Goal: Information Seeking & Learning: Understand process/instructions

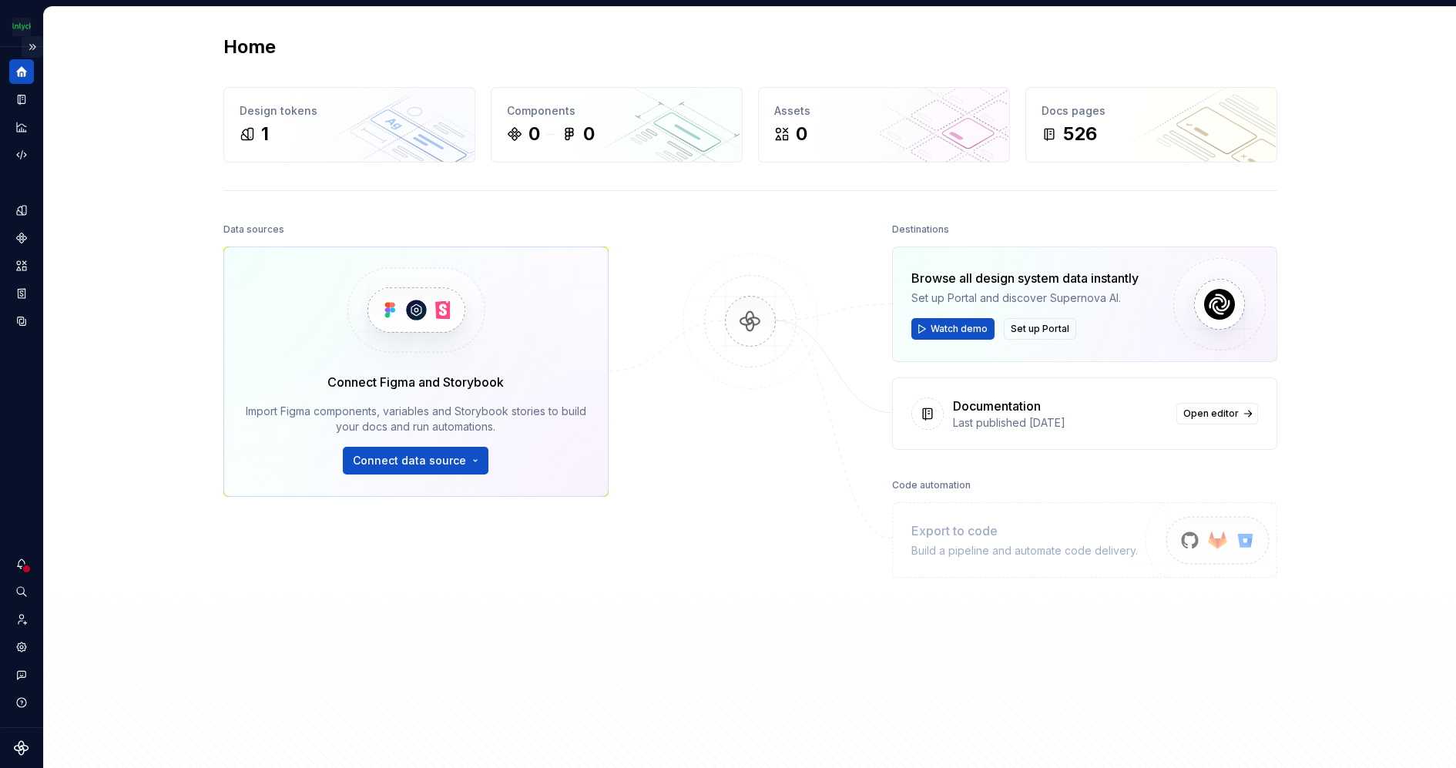
click at [30, 51] on button "Expand sidebar" at bounding box center [33, 47] width 22 height 22
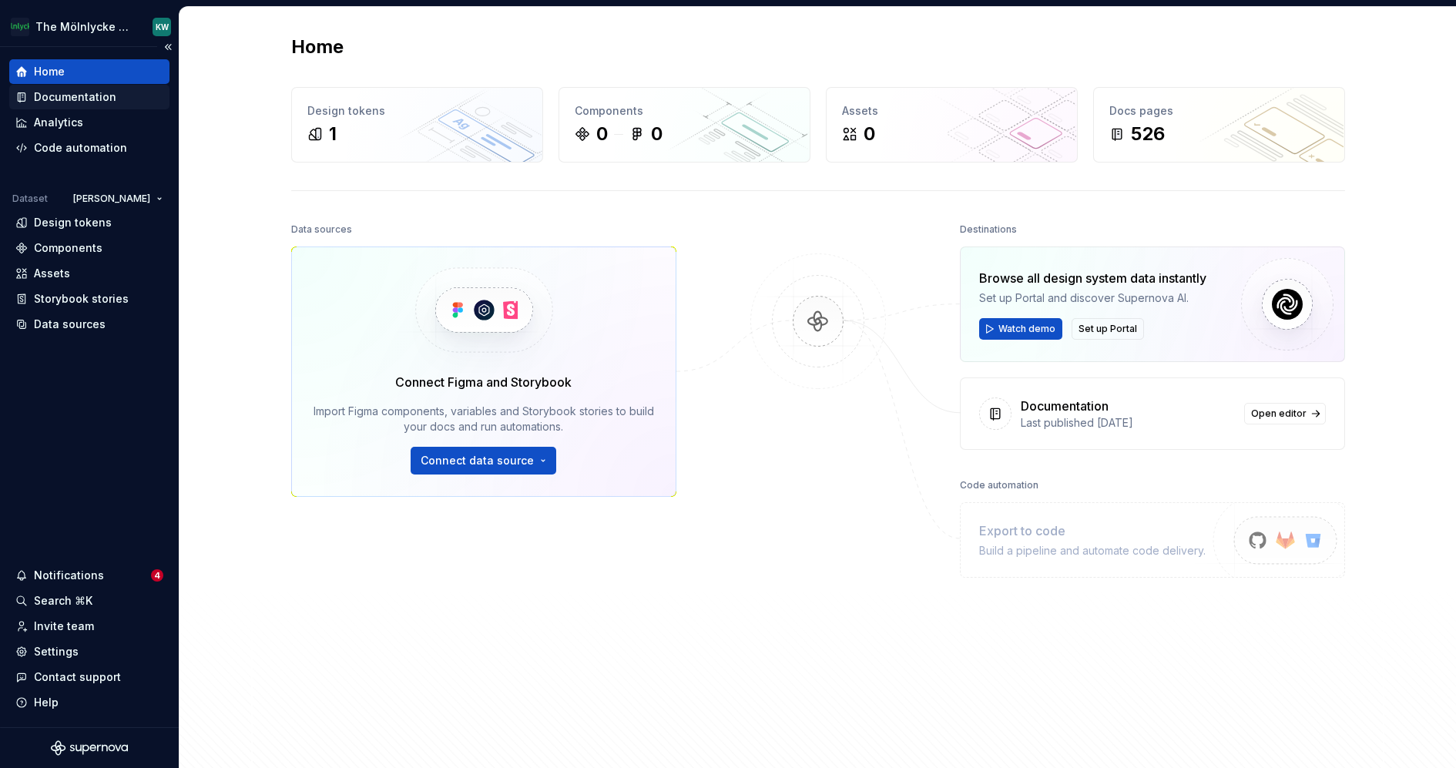
click at [104, 96] on div "Documentation" at bounding box center [75, 96] width 82 height 15
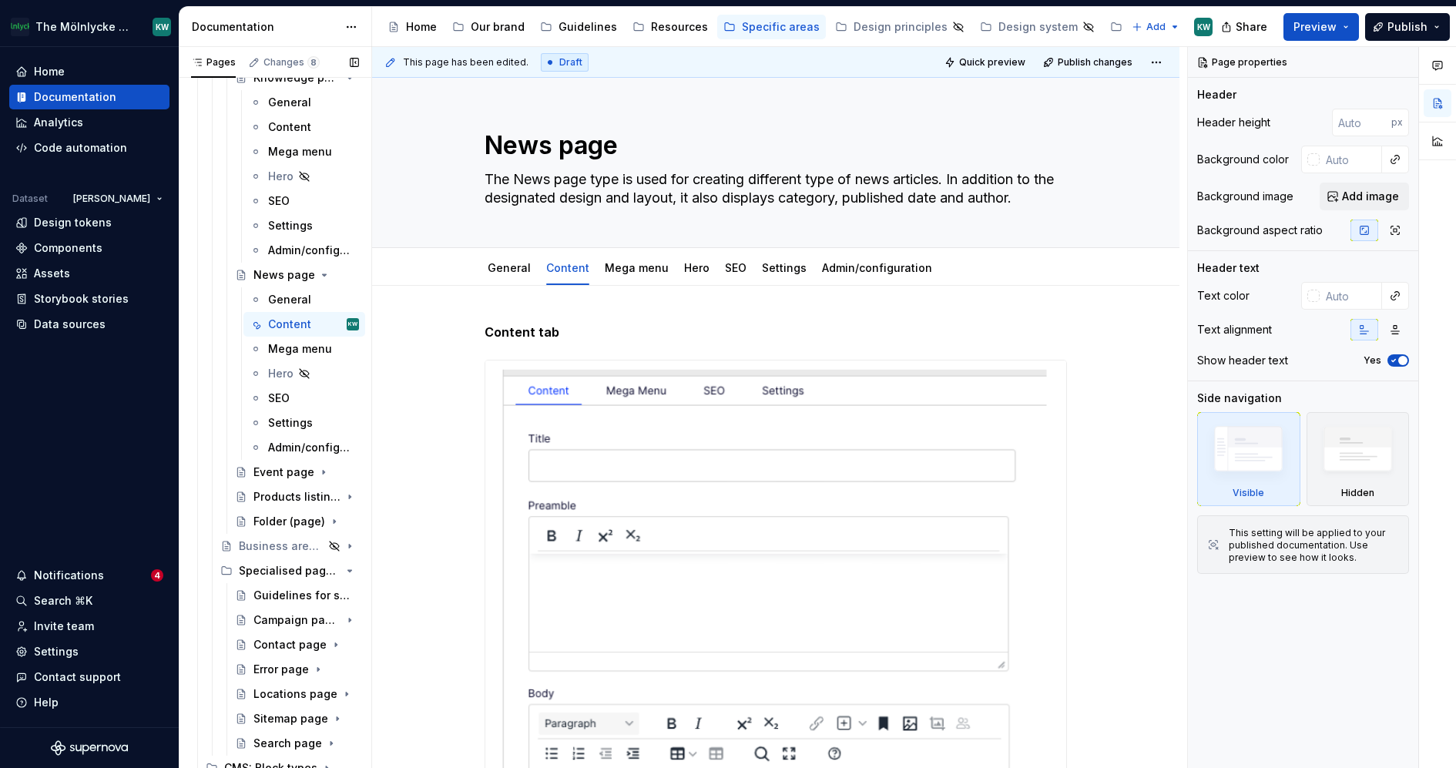
scroll to position [719, 0]
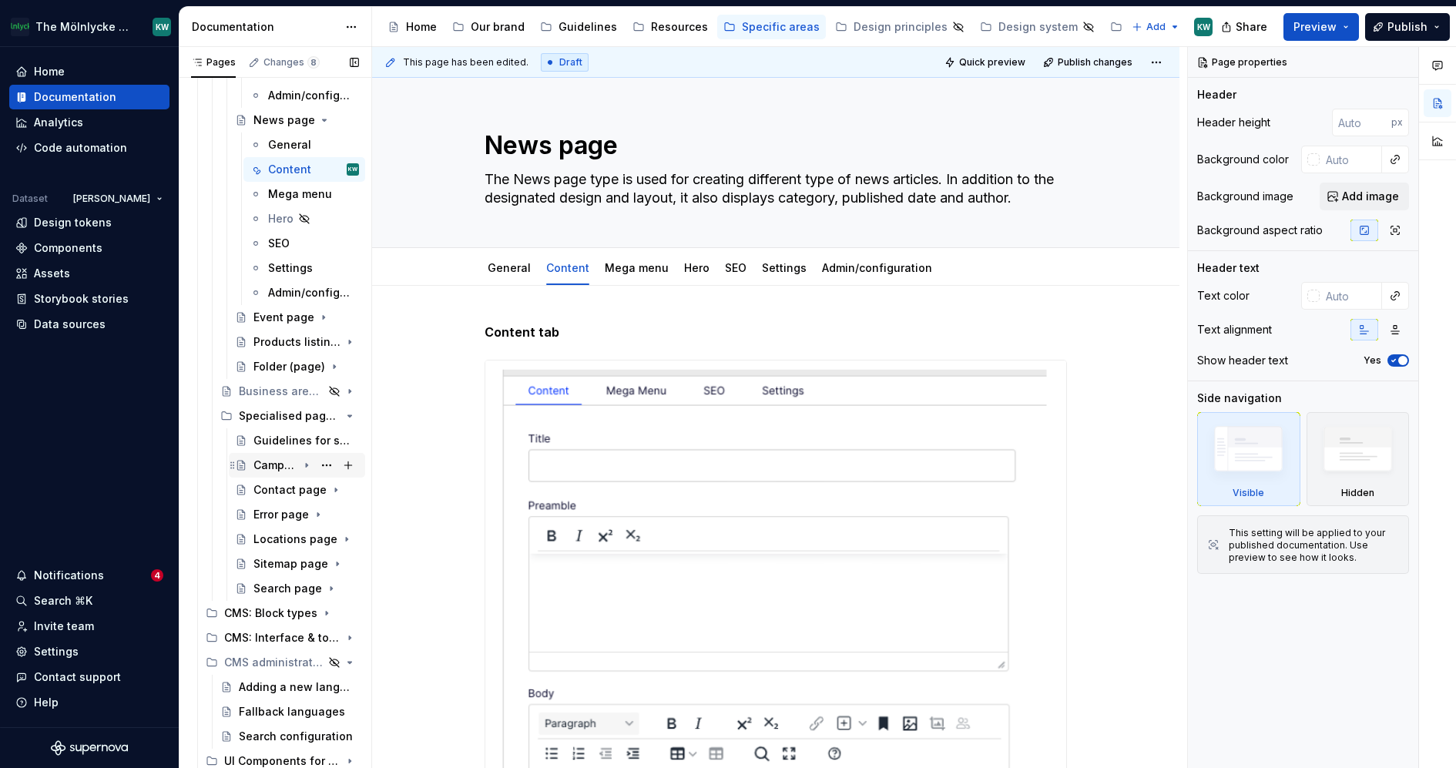
click at [309, 467] on icon "Page tree" at bounding box center [307, 465] width 12 height 12
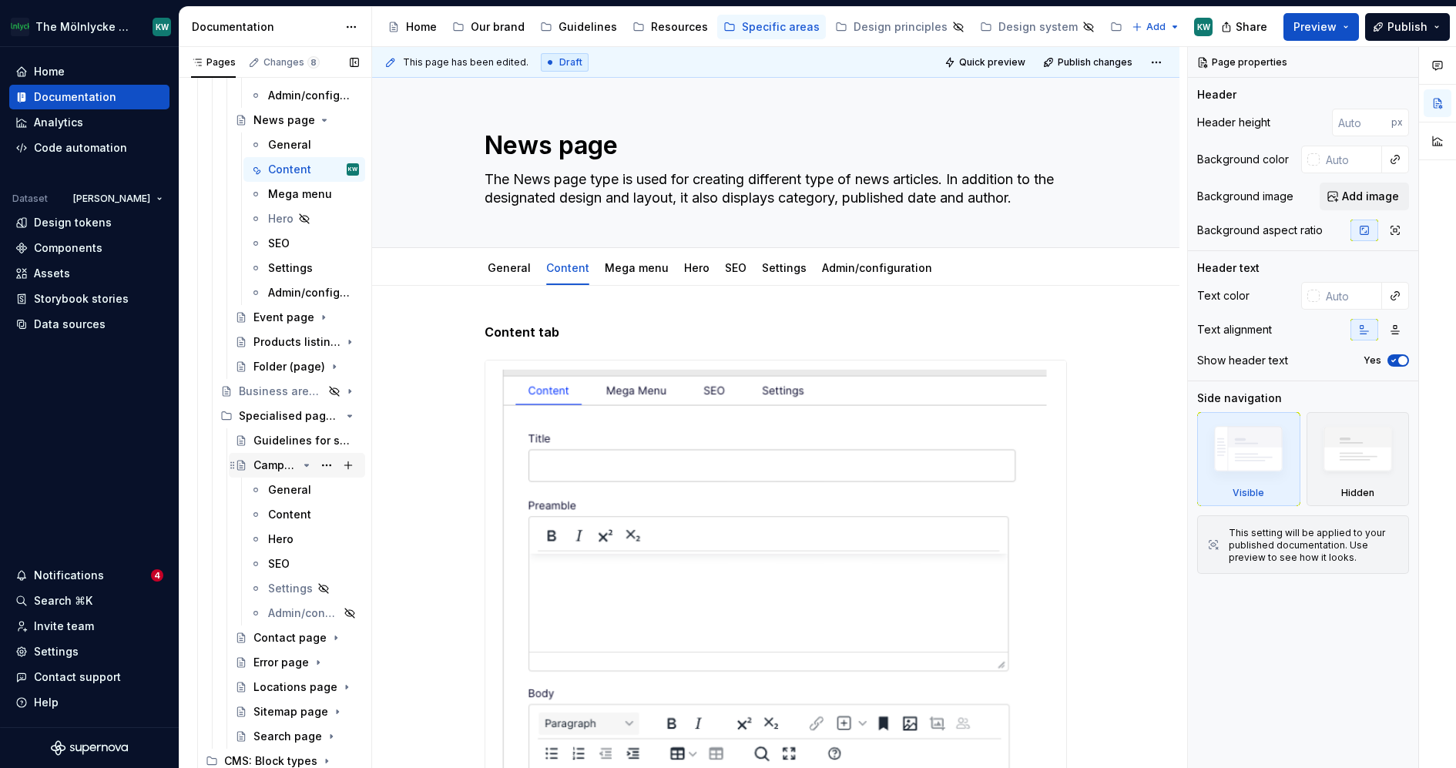
click at [309, 467] on icon "Page tree" at bounding box center [307, 465] width 12 height 12
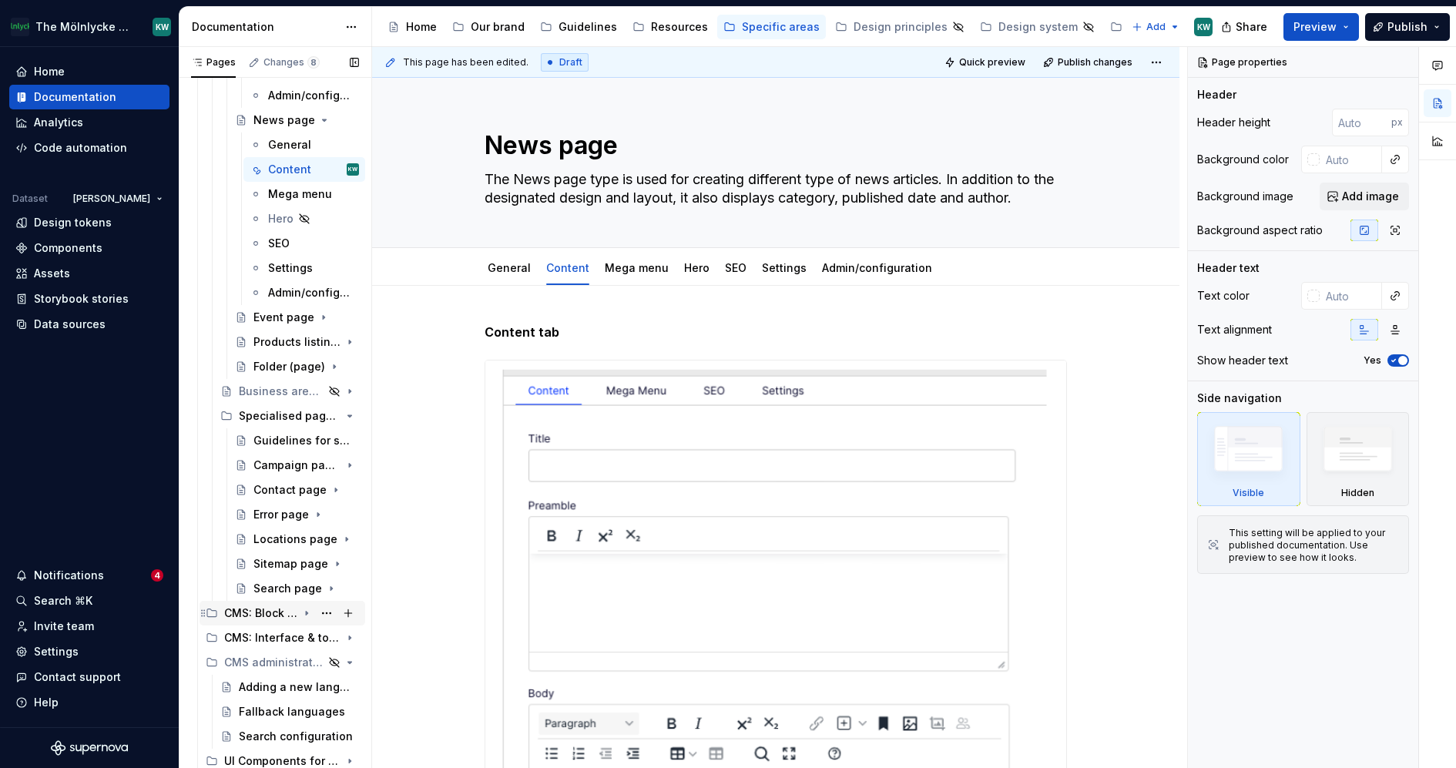
click at [309, 613] on icon "Page tree" at bounding box center [307, 613] width 12 height 12
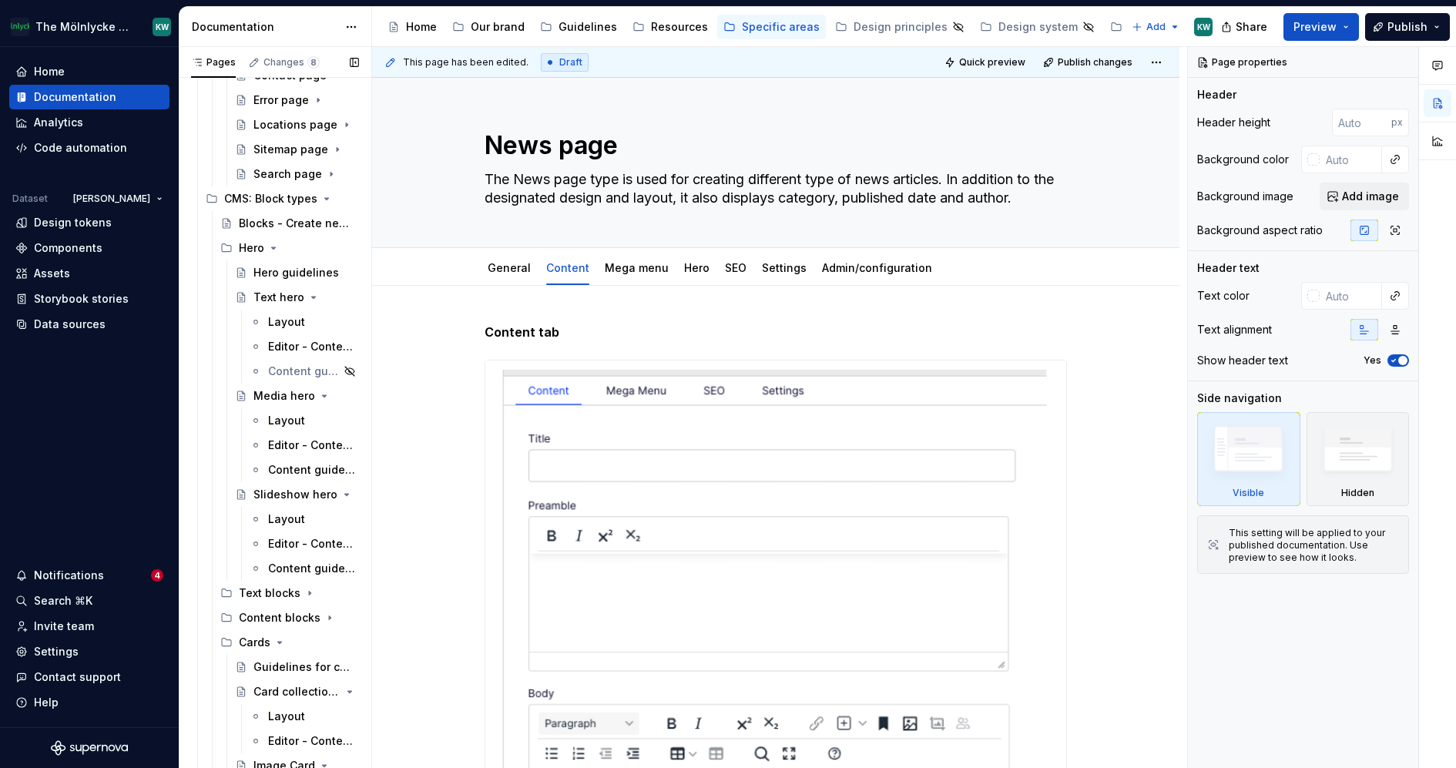
scroll to position [1131, 0]
click at [270, 250] on icon "Page tree" at bounding box center [273, 251] width 12 height 12
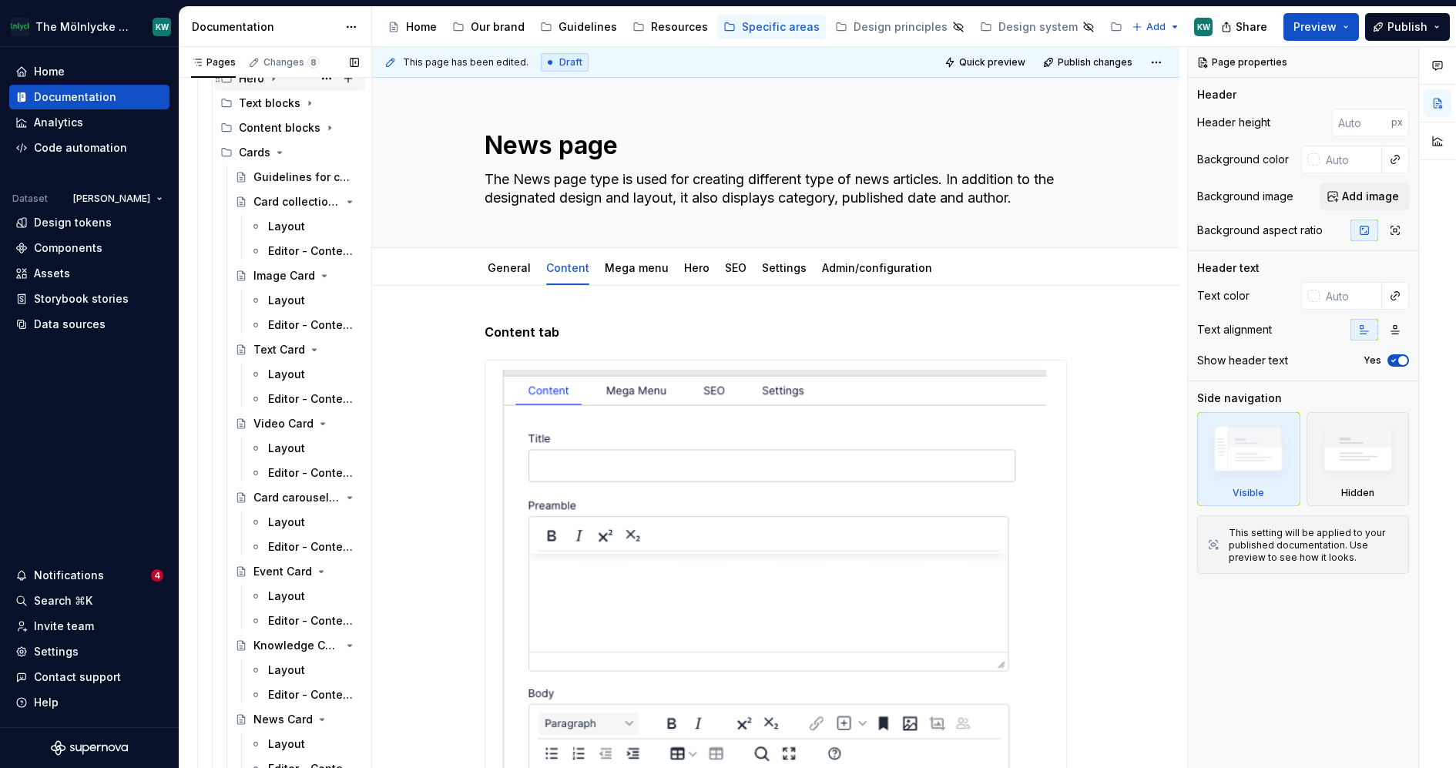
scroll to position [1333, 0]
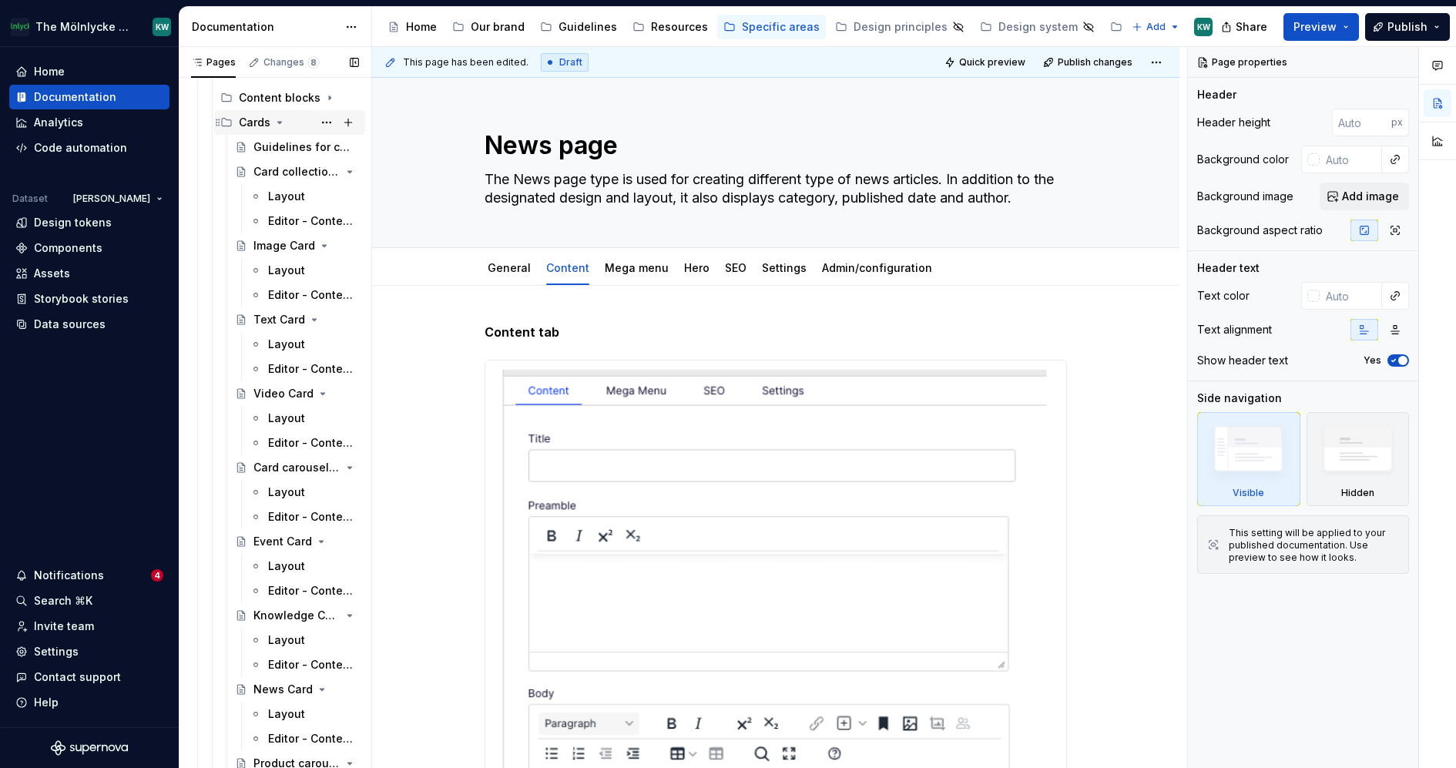
click at [278, 122] on icon "Page tree" at bounding box center [280, 123] width 4 height 2
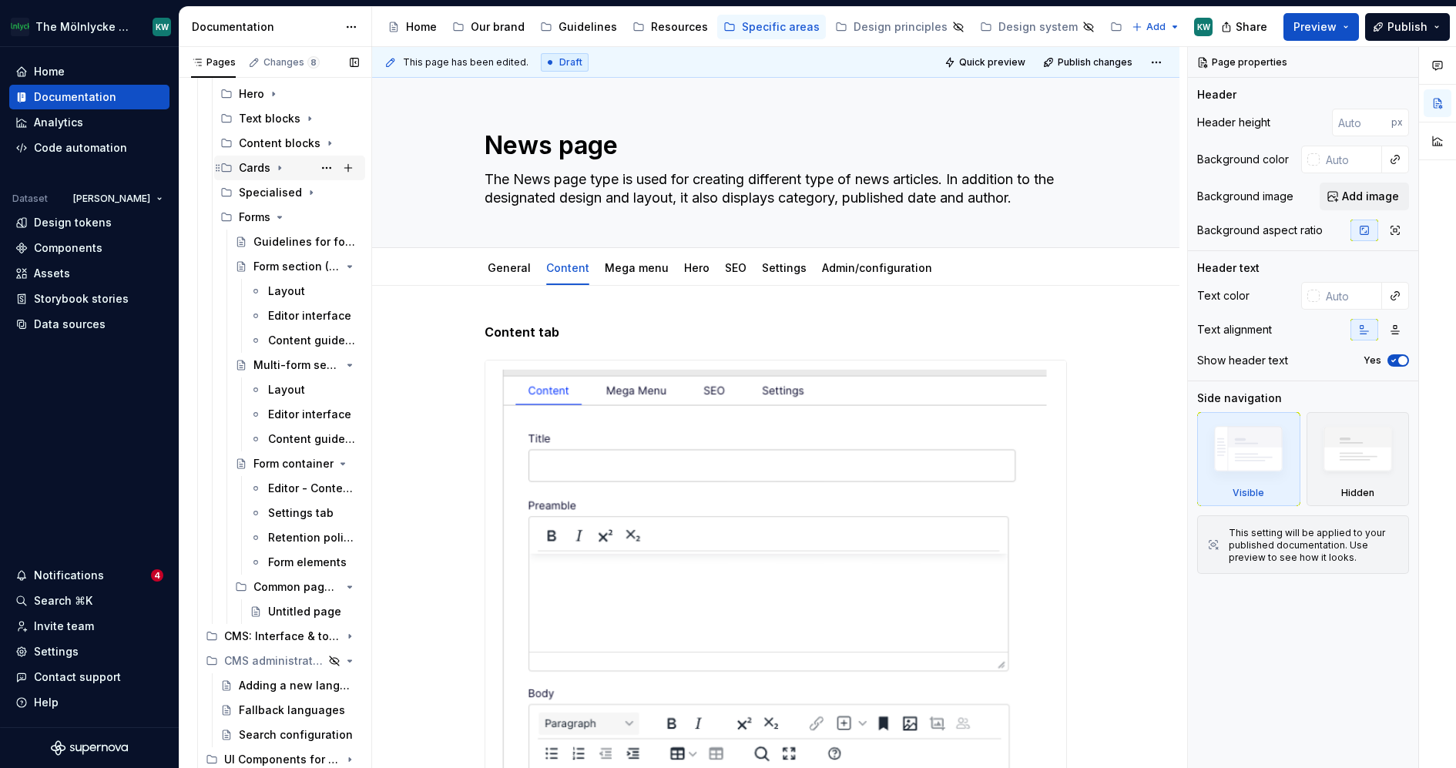
scroll to position [1287, 0]
click at [281, 218] on icon "Page tree" at bounding box center [280, 218] width 12 height 12
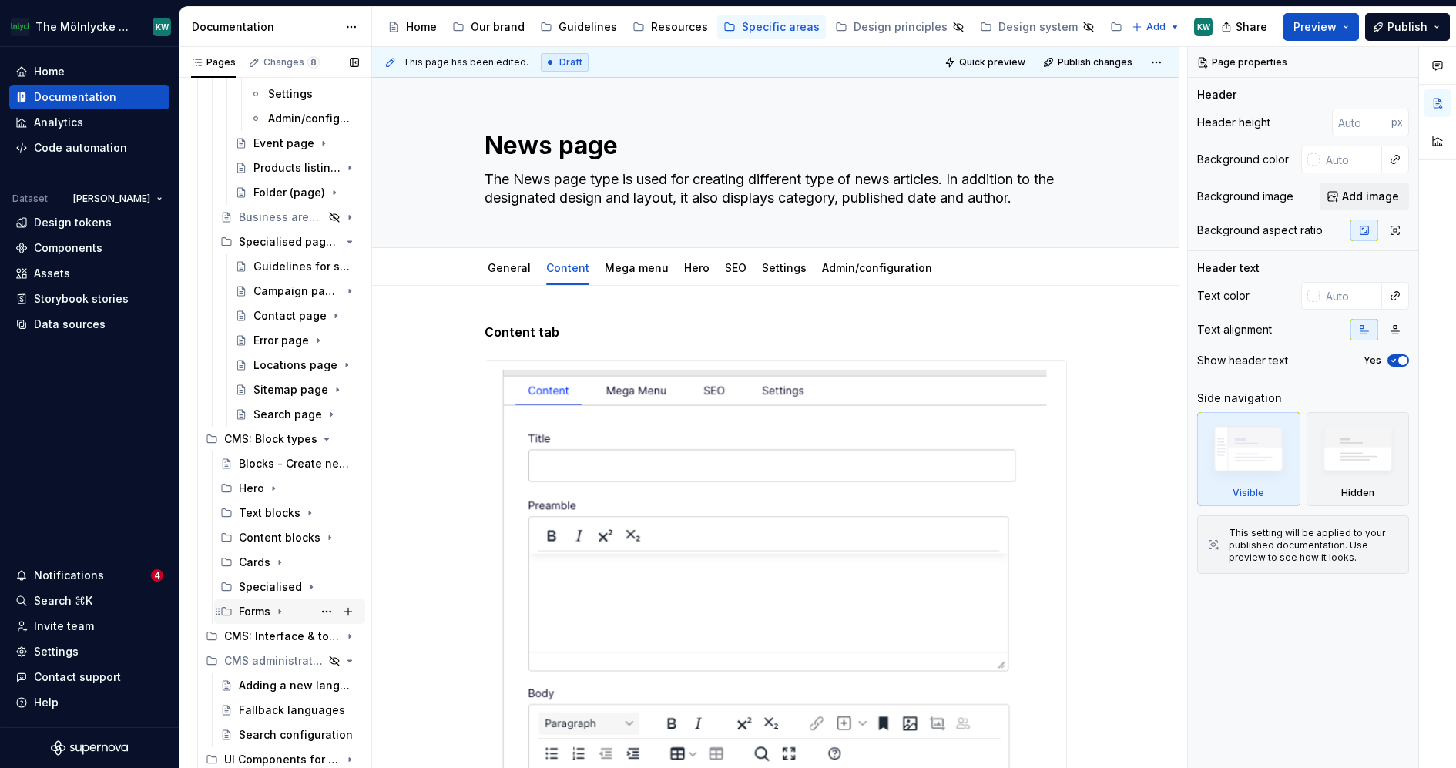
scroll to position [892, 0]
click at [307, 586] on icon "Page tree" at bounding box center [307, 588] width 2 height 4
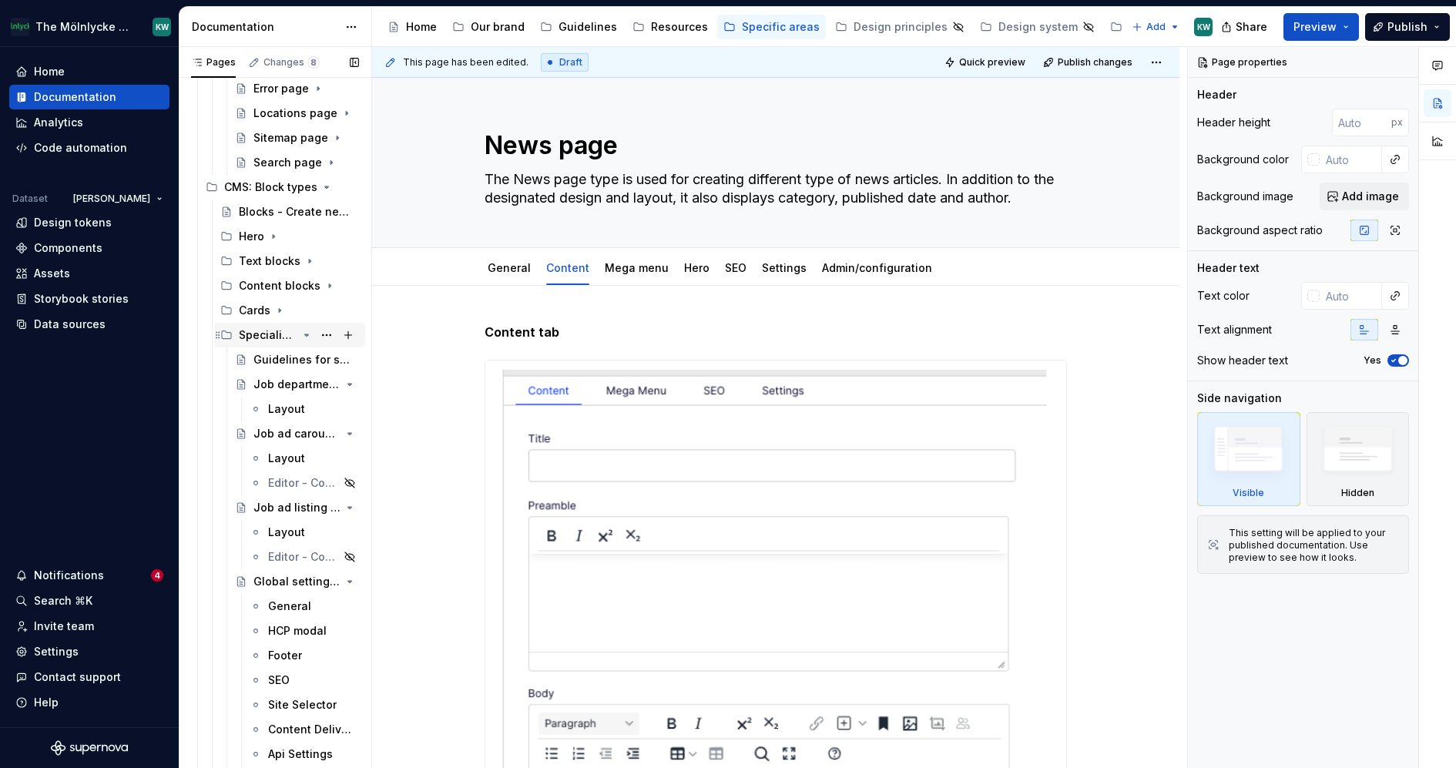
scroll to position [1161, 0]
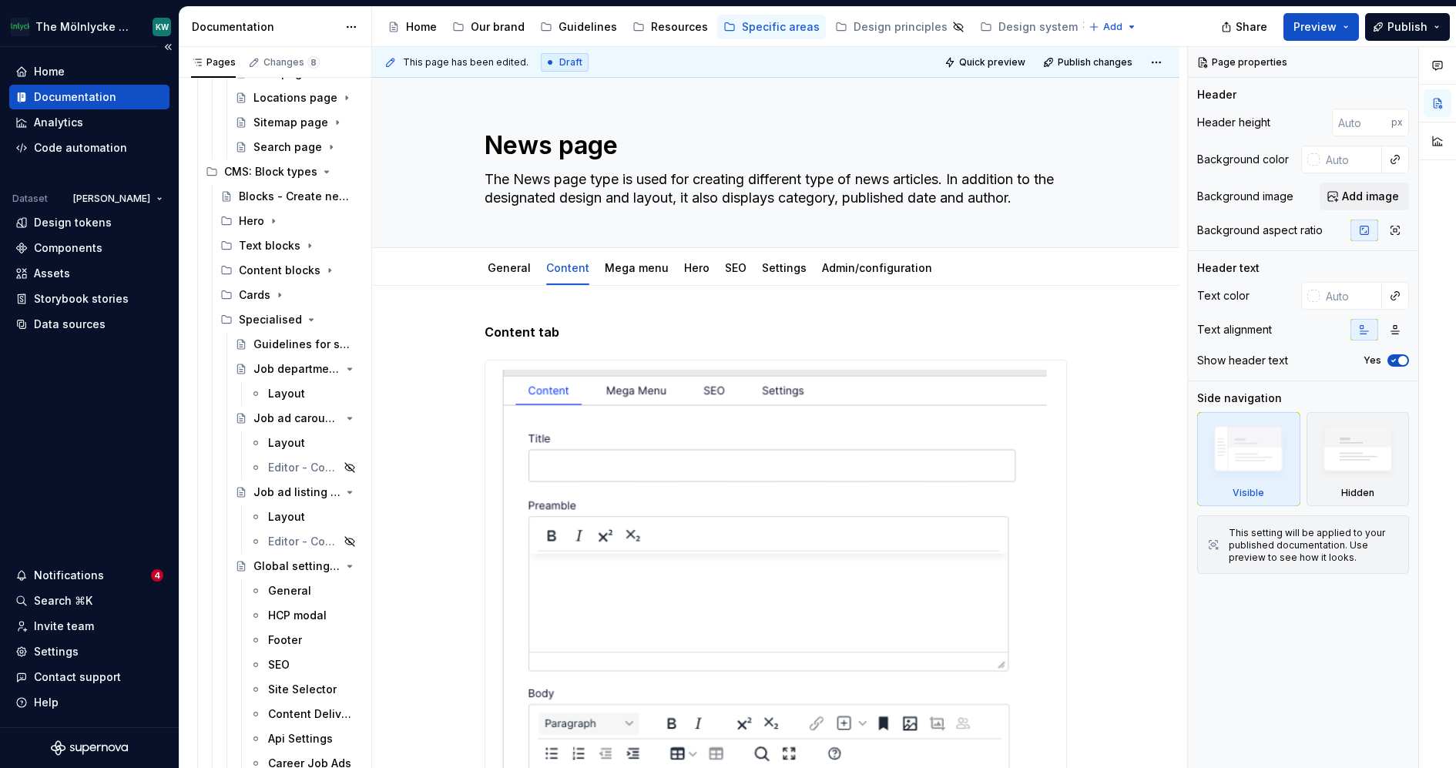
type textarea "*"
